Goal: Find specific page/section: Find specific page/section

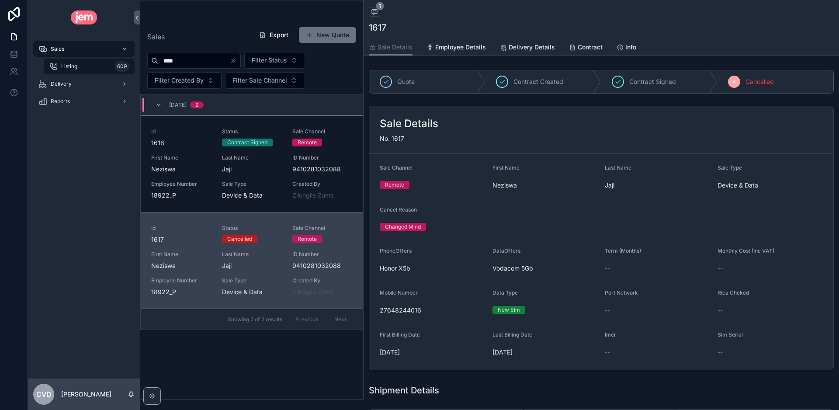
click at [235, 62] on icon "Clear" at bounding box center [233, 60] width 3 height 3
click at [214, 25] on div "Sales Export New Quote Filter Status Filter Created By Filter Sale Channel [DAT…" at bounding box center [251, 210] width 223 height 378
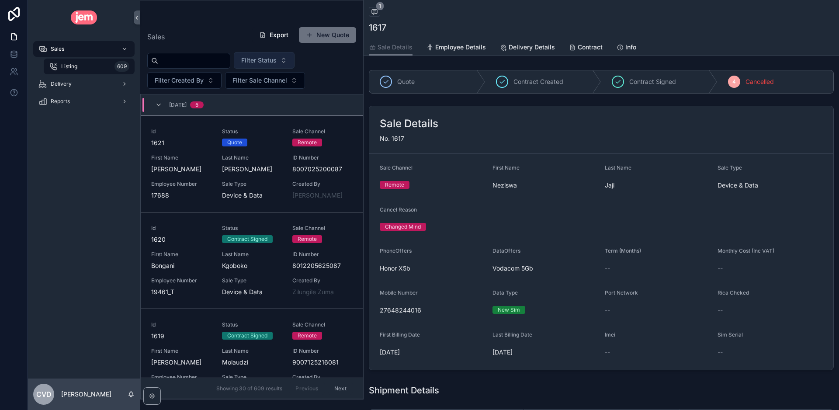
click at [274, 59] on span "Filter Status" at bounding box center [258, 60] width 35 height 9
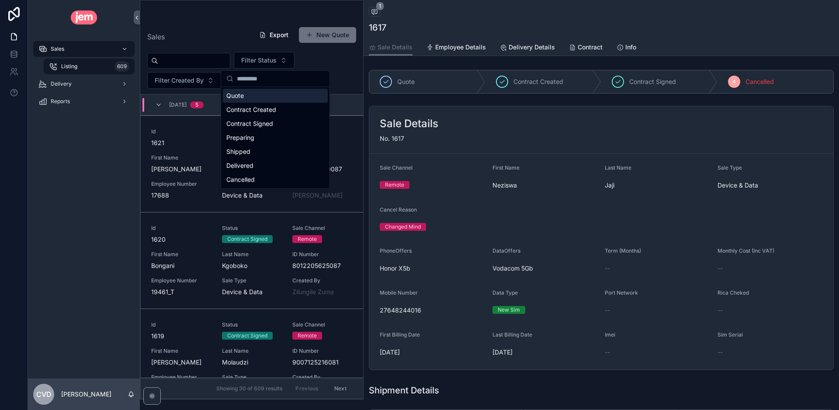
click at [338, 74] on div "Filter Status Filter Created By Filter Sale Channel" at bounding box center [251, 70] width 223 height 37
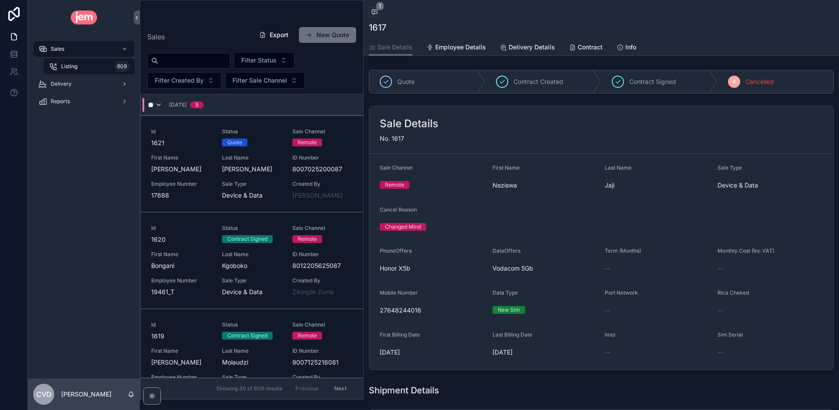
click at [157, 106] on icon "scrollable content" at bounding box center [158, 104] width 7 height 7
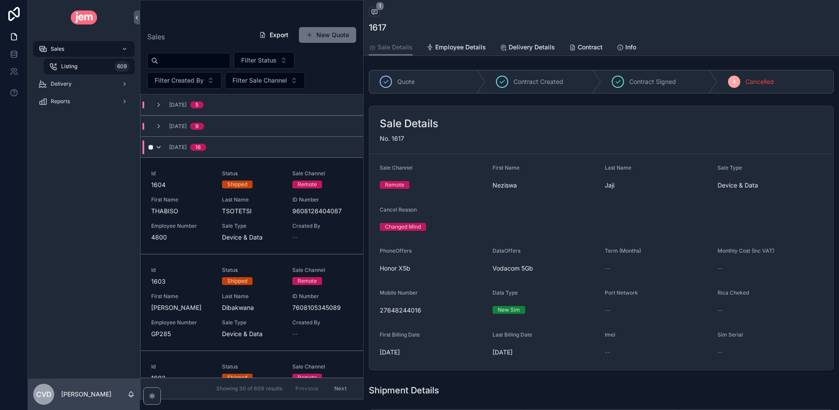
click at [161, 146] on icon "scrollable content" at bounding box center [158, 147] width 7 height 7
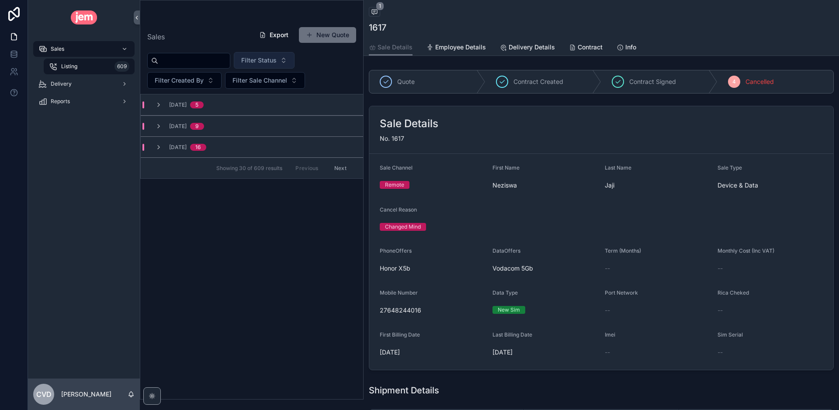
click at [273, 61] on span "Filter Status" at bounding box center [258, 60] width 35 height 9
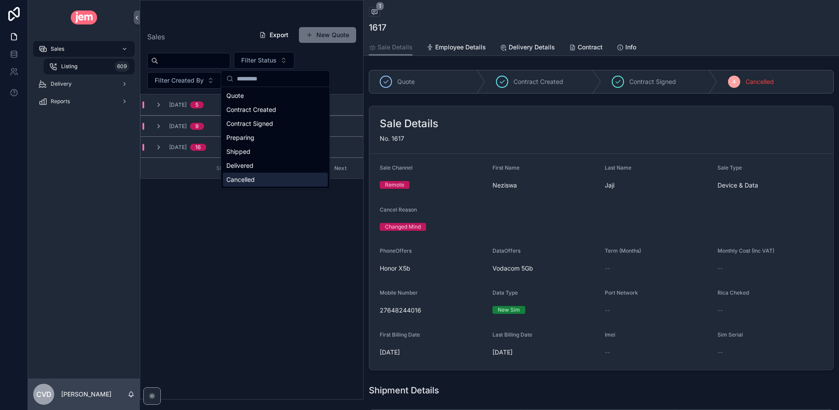
click at [221, 261] on div "Sales Export New Quote Filter Status Filter Created By Filter Sale Channel [DAT…" at bounding box center [251, 210] width 223 height 378
